Goal: Task Accomplishment & Management: Use online tool/utility

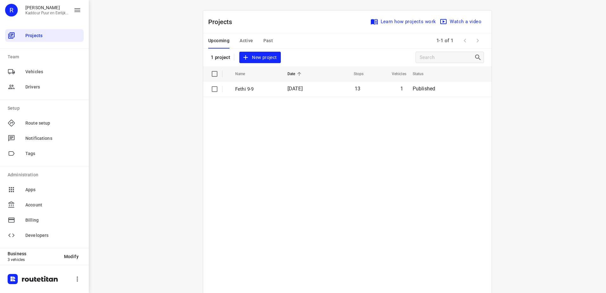
click at [246, 93] on td "Fethi 9-9" at bounding box center [256, 88] width 54 height 15
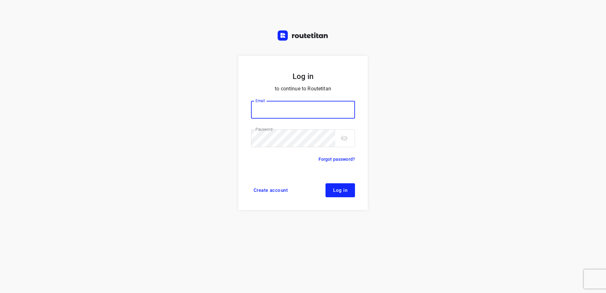
type input "[EMAIL_ADDRESS][DOMAIN_NAME]"
click at [338, 204] on form "Log in to continue to Routetitan Email horeca@kaddour.nl Email ​ Password Passw…" at bounding box center [302, 133] width 129 height 154
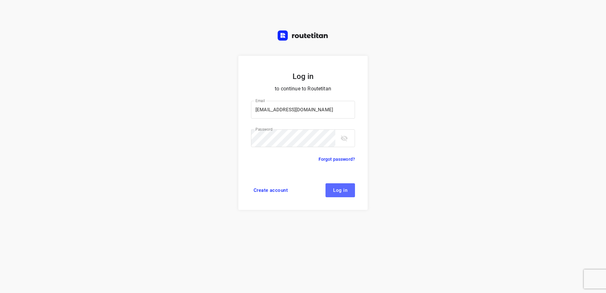
click at [336, 193] on button "Log in" at bounding box center [340, 190] width 29 height 14
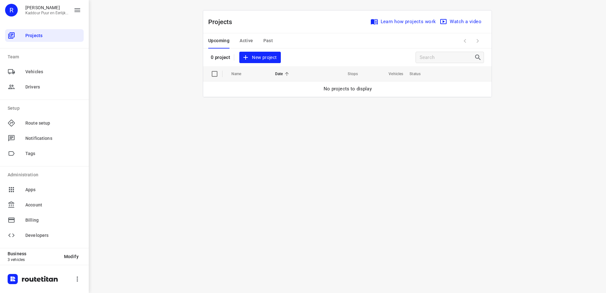
click at [253, 42] on span "Active" at bounding box center [246, 41] width 13 height 8
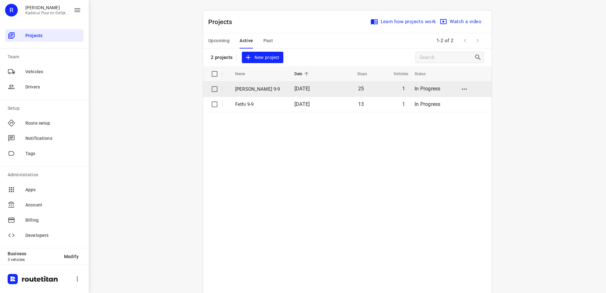
click at [254, 92] on p "[PERSON_NAME] 9-9" at bounding box center [260, 89] width 50 height 7
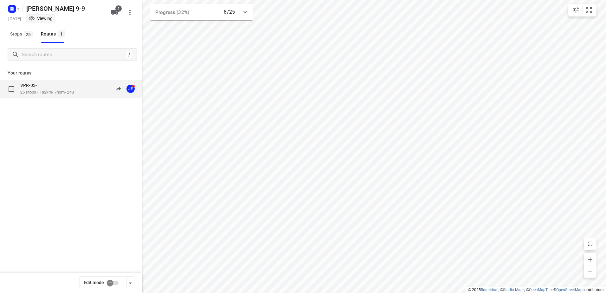
click at [52, 83] on div "VPR-03-T" at bounding box center [47, 85] width 54 height 7
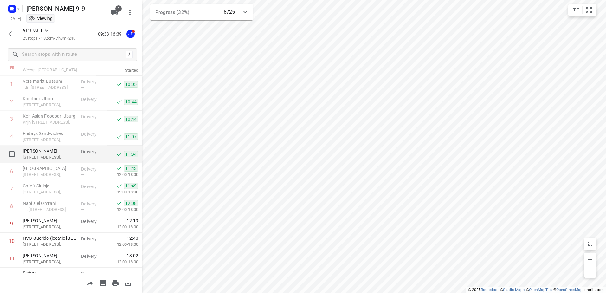
scroll to position [32, 0]
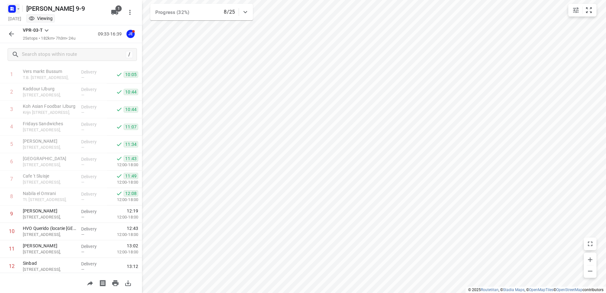
click at [8, 7] on rect "button" at bounding box center [12, 9] width 8 height 8
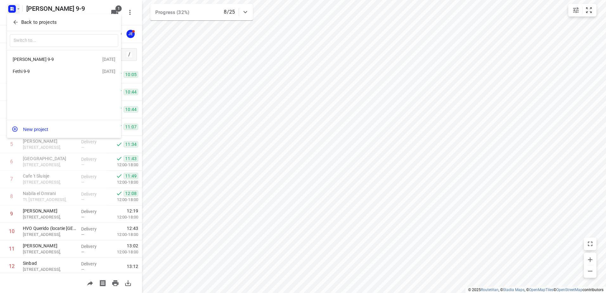
click at [60, 69] on div "Fethi 9-9" at bounding box center [49, 71] width 73 height 5
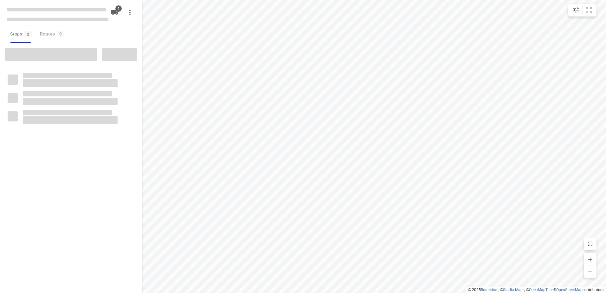
type input "distance"
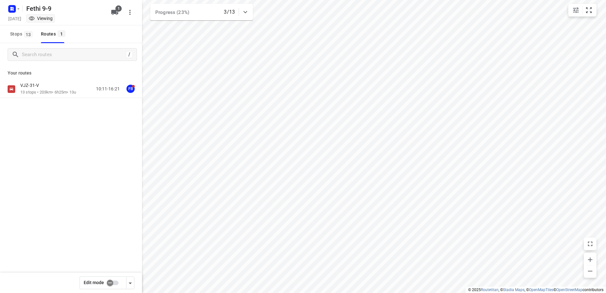
click at [52, 82] on div "VJZ-31-V 13 stops • 203km • 6h25m • 13u 10:11-16:21 FB" at bounding box center [71, 89] width 142 height 18
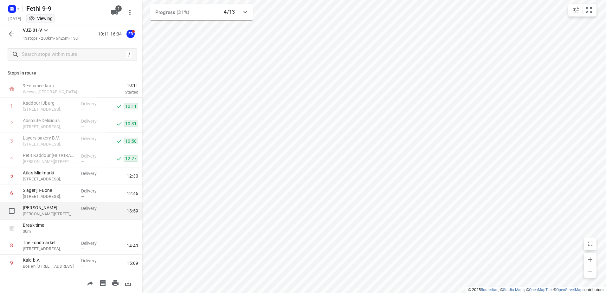
scroll to position [87, 0]
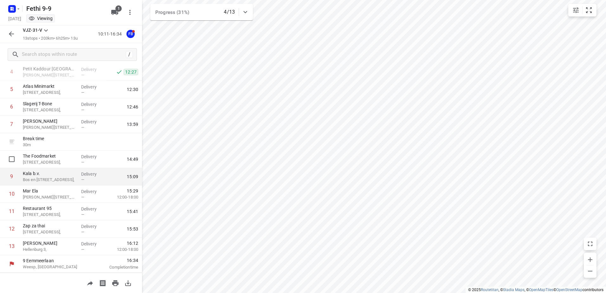
click at [94, 173] on p "Delivery" at bounding box center [92, 174] width 23 height 6
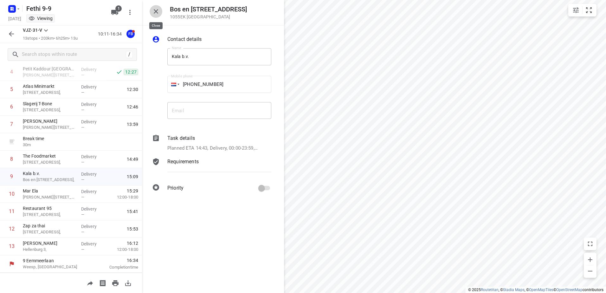
click at [152, 10] on icon "button" at bounding box center [156, 12] width 8 height 8
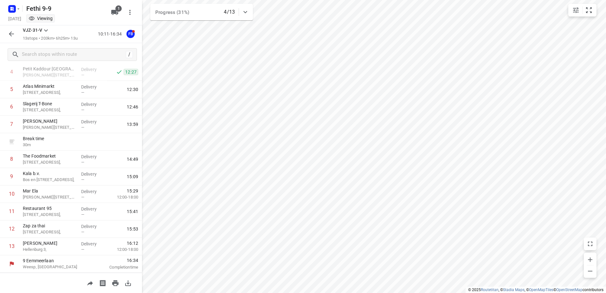
click at [5, 5] on div "Fethi 9-9 Tuesday, Sep 09 Viewing 1" at bounding box center [71, 12] width 142 height 25
drag, startPoint x: 4, startPoint y: 7, endPoint x: 8, endPoint y: 8, distance: 4.3
click at [3, 8] on div "Fethi 9-9 Tuesday, Sep 09 Viewing 1" at bounding box center [71, 12] width 142 height 25
click at [9, 8] on rect "button" at bounding box center [12, 9] width 8 height 8
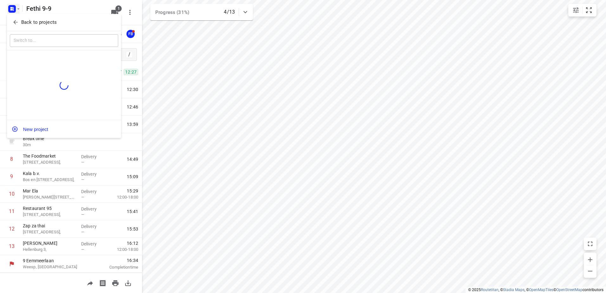
drag, startPoint x: 39, startPoint y: 16, endPoint x: 42, endPoint y: 19, distance: 4.4
click at [40, 16] on div "Back to projects" at bounding box center [64, 22] width 114 height 17
click at [42, 19] on p "Back to projects" at bounding box center [38, 22] width 35 height 7
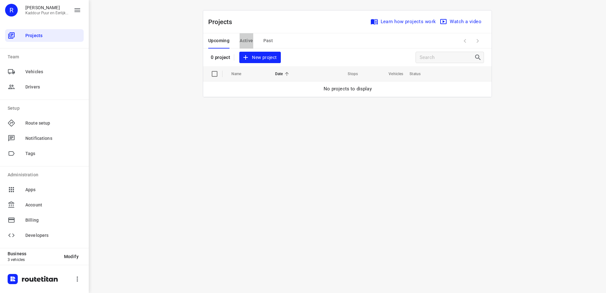
click at [251, 40] on span "Active" at bounding box center [246, 41] width 13 height 8
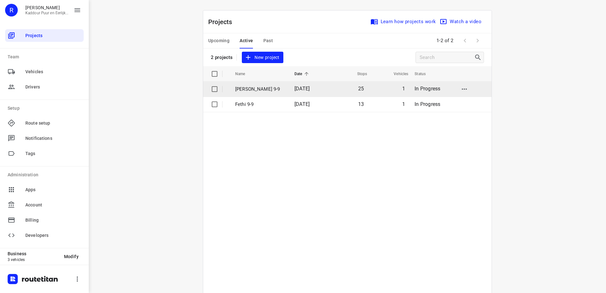
click at [289, 90] on td "[DATE]" at bounding box center [309, 88] width 40 height 15
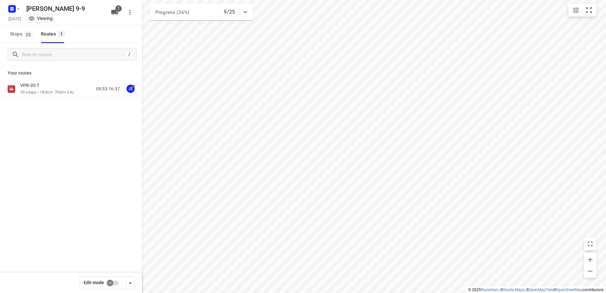
click at [60, 91] on p "25 stops • 182km • 7h3m • 24u" at bounding box center [47, 92] width 54 height 6
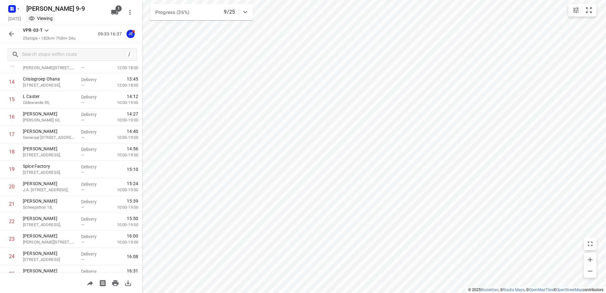
scroll to position [278, 0]
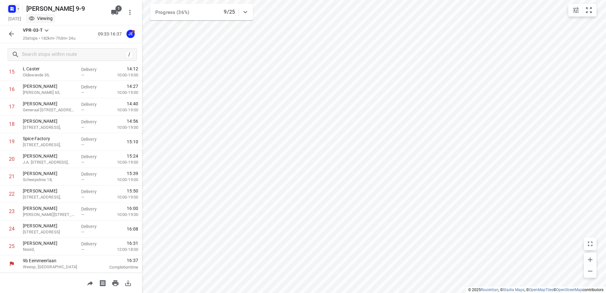
click at [17, 10] on icon "button" at bounding box center [18, 8] width 5 height 5
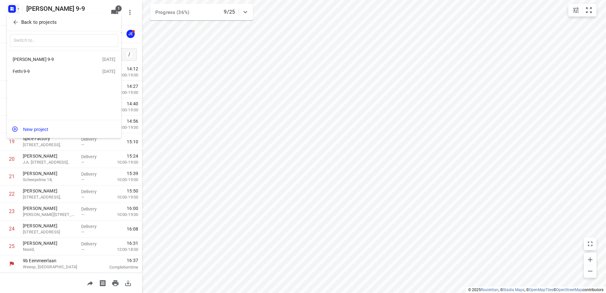
click at [49, 74] on div "Fethi 9-9" at bounding box center [49, 71] width 73 height 5
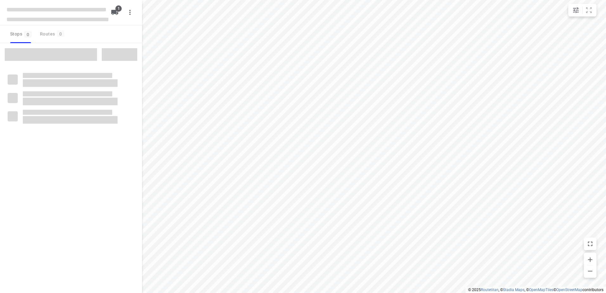
type input "distance"
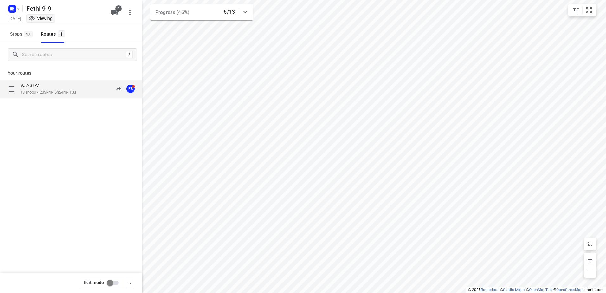
click at [49, 83] on div "VJZ-31-V" at bounding box center [48, 85] width 56 height 7
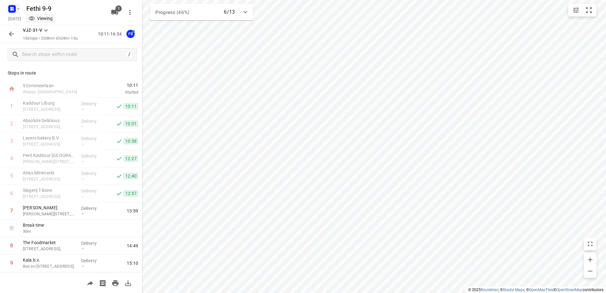
click at [13, 5] on icon "button" at bounding box center [12, 9] width 10 height 10
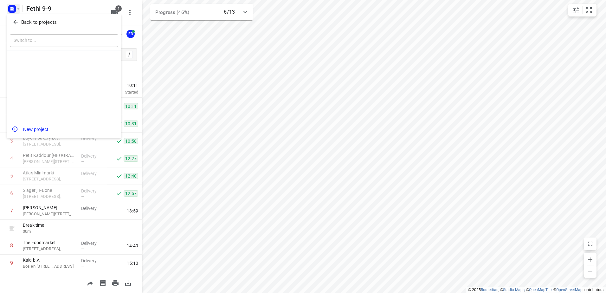
click at [27, 15] on div "Back to projects" at bounding box center [64, 22] width 114 height 17
click at [32, 21] on p "Back to projects" at bounding box center [38, 22] width 35 height 7
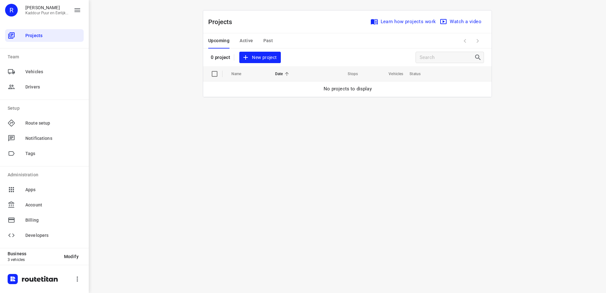
click at [334, 179] on div "i © 2025 Routetitan , © Stadia Maps , © OpenMapTiles © OpenStreetMap contributo…" at bounding box center [347, 146] width 517 height 293
click at [239, 37] on div "Upcoming Active Past" at bounding box center [245, 40] width 75 height 15
click at [243, 41] on span "Active" at bounding box center [246, 41] width 13 height 8
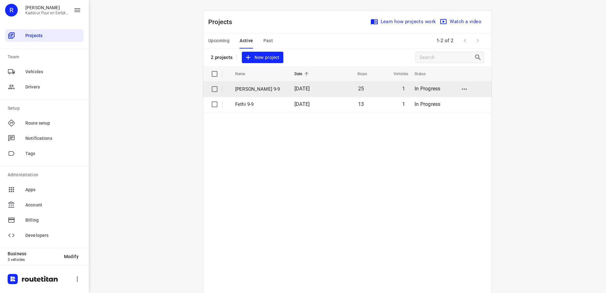
click at [266, 95] on td "[PERSON_NAME] 9-9" at bounding box center [259, 88] width 61 height 15
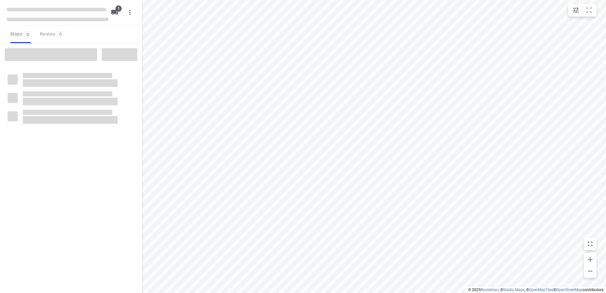
type input "distance"
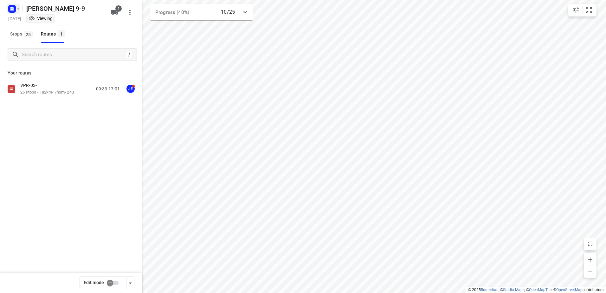
click at [8, 7] on icon "button" at bounding box center [12, 9] width 10 height 10
click at [27, 21] on p "Back to projects" at bounding box center [38, 22] width 35 height 7
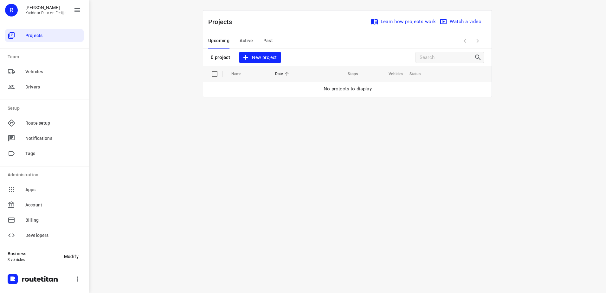
click at [244, 42] on span "Active" at bounding box center [246, 41] width 13 height 8
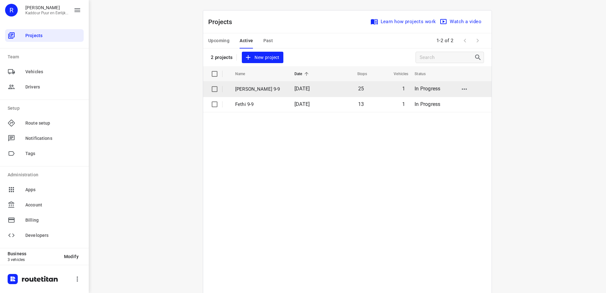
click at [259, 91] on p "[PERSON_NAME] 9-9" at bounding box center [260, 89] width 50 height 7
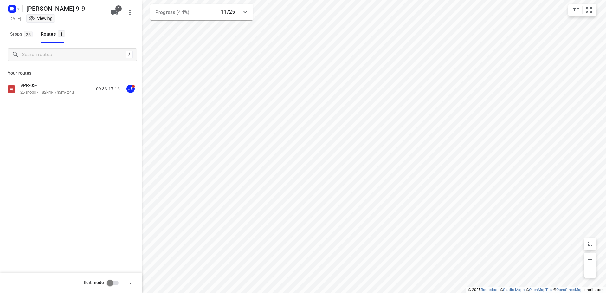
click at [56, 93] on p "25 stops • 182km • 7h3m • 24u" at bounding box center [47, 92] width 54 height 6
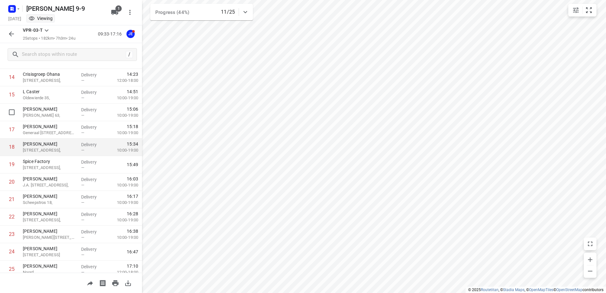
scroll to position [278, 0]
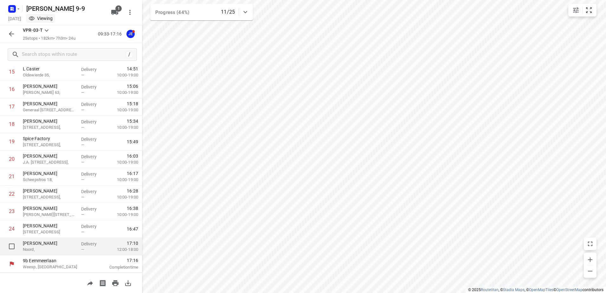
click at [80, 240] on div "Delivery —" at bounding box center [93, 246] width 29 height 17
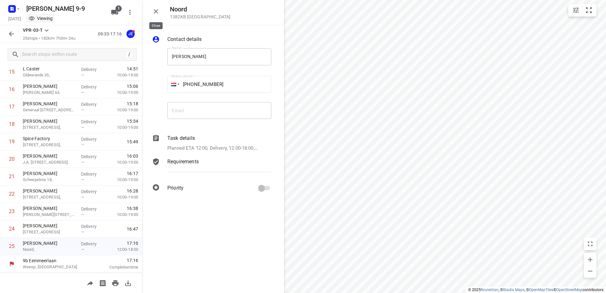
click at [152, 9] on button "button" at bounding box center [156, 11] width 13 height 13
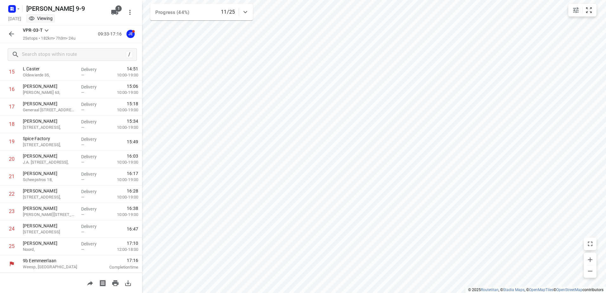
click at [10, 33] on icon "button" at bounding box center [11, 33] width 5 height 5
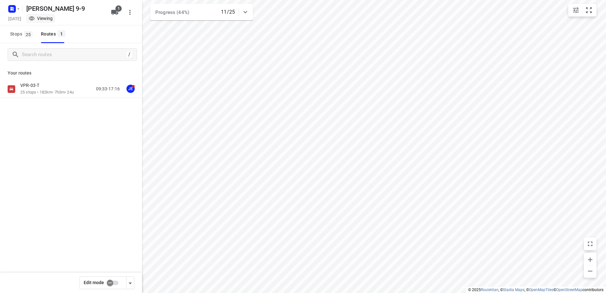
click at [6, 7] on div at bounding box center [13, 9] width 15 height 12
click at [11, 5] on rect "button" at bounding box center [12, 9] width 8 height 8
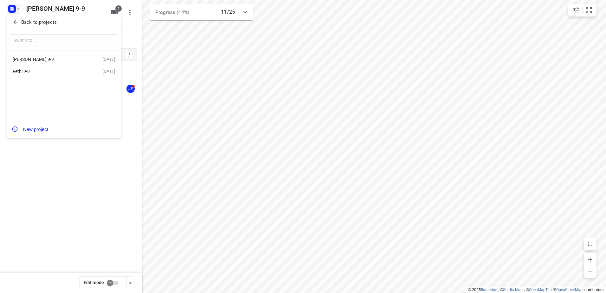
click at [38, 70] on div "Fethi 9-9" at bounding box center [49, 71] width 73 height 5
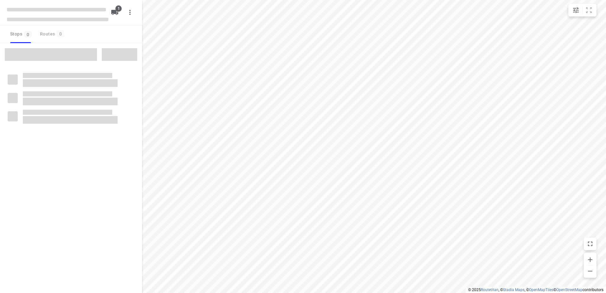
type input "distance"
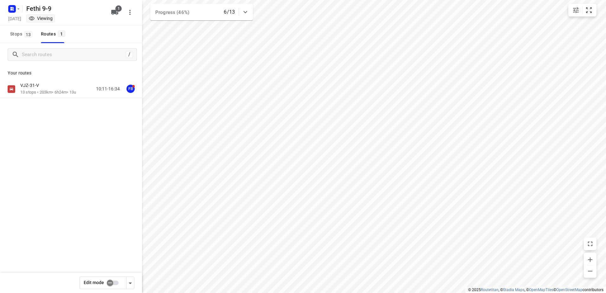
click at [52, 91] on p "13 stops • 203km • 6h24m • 13u" at bounding box center [48, 92] width 56 height 6
click at [48, 86] on div "VJZ-31-V" at bounding box center [48, 85] width 56 height 7
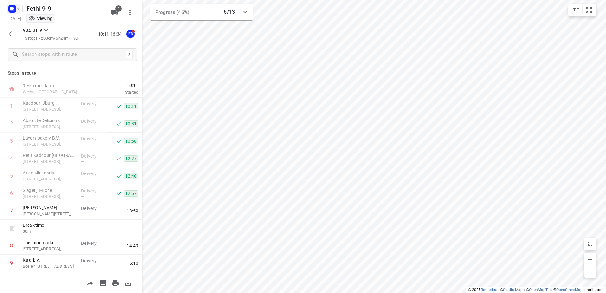
click at [16, 11] on icon "button" at bounding box center [12, 9] width 10 height 10
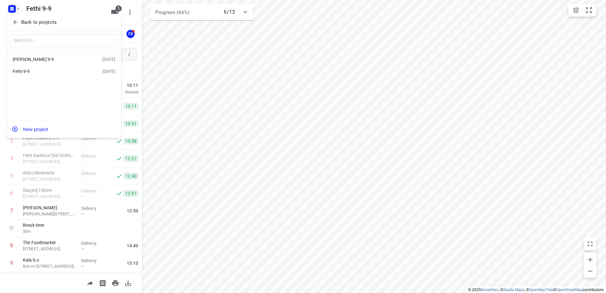
click at [52, 60] on div "[PERSON_NAME] 9-9" at bounding box center [49, 59] width 73 height 5
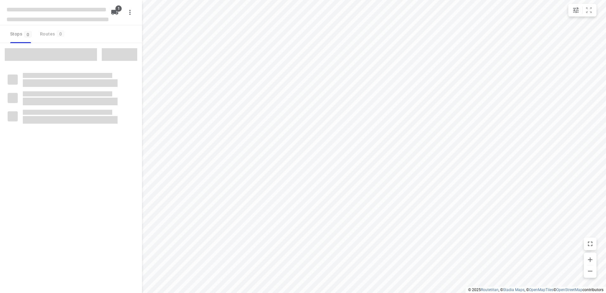
type input "distance"
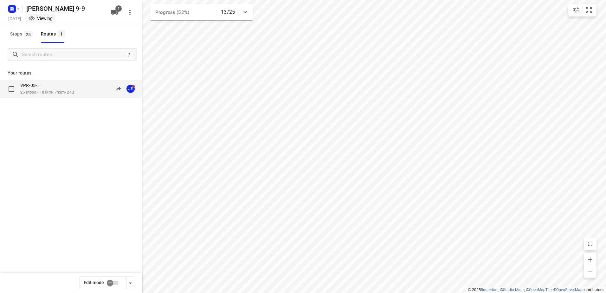
click at [55, 82] on div "VPR-03-T 25 stops • 181km • 7h3m • 24u 09:33-17:16 JE" at bounding box center [71, 89] width 142 height 18
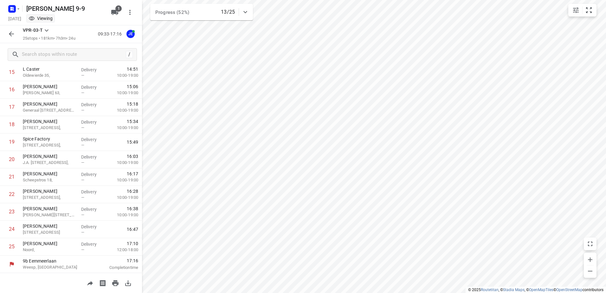
scroll to position [278, 0]
drag, startPoint x: 8, startPoint y: 37, endPoint x: 9, endPoint y: 24, distance: 13.3
click at [8, 37] on icon "button" at bounding box center [12, 34] width 8 height 8
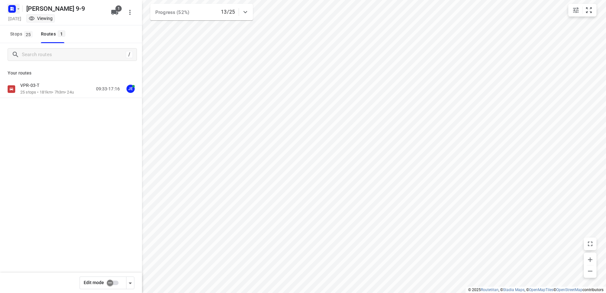
click at [11, 8] on icon "button" at bounding box center [11, 8] width 2 height 2
click at [21, 19] on p "Back to projects" at bounding box center [38, 22] width 35 height 7
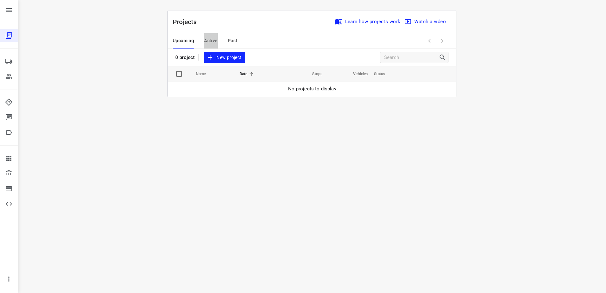
click at [214, 37] on span "Active" at bounding box center [210, 41] width 13 height 8
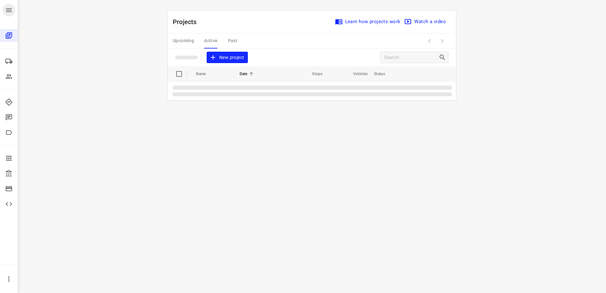
click at [10, 8] on icon "button" at bounding box center [9, 10] width 8 height 8
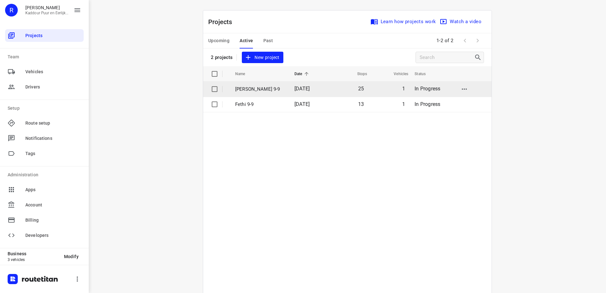
click at [296, 88] on span "[DATE]" at bounding box center [301, 89] width 15 height 6
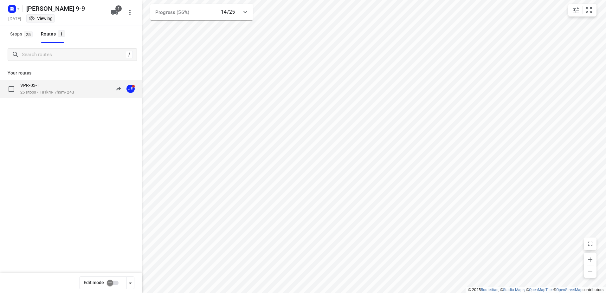
click at [70, 84] on div "VPR-03-T" at bounding box center [47, 85] width 54 height 7
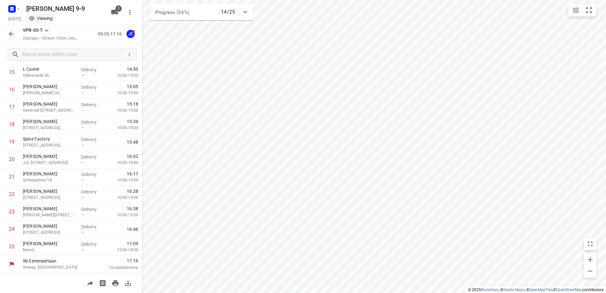
scroll to position [278, 0]
click at [13, 10] on icon "button" at bounding box center [13, 10] width 2 height 2
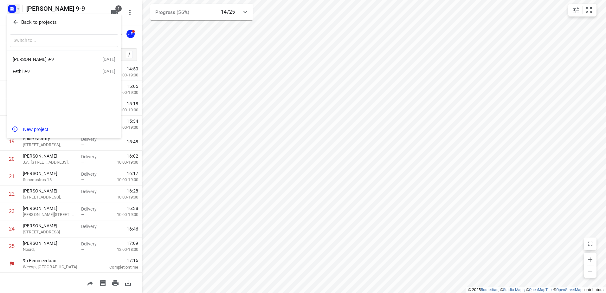
click at [48, 67] on div "Fethi 9-9 [DATE]" at bounding box center [64, 71] width 114 height 12
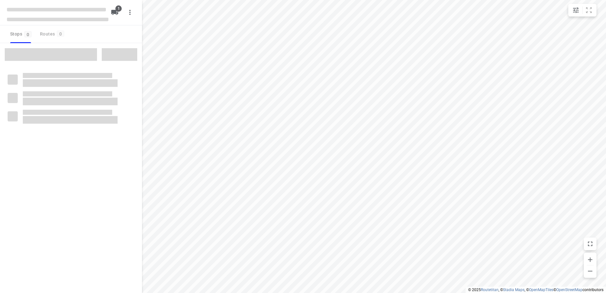
type input "distance"
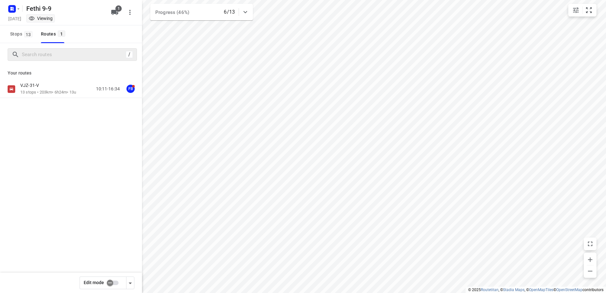
click at [50, 86] on div "VJZ-31-V" at bounding box center [48, 85] width 56 height 7
